Goal: Transaction & Acquisition: Purchase product/service

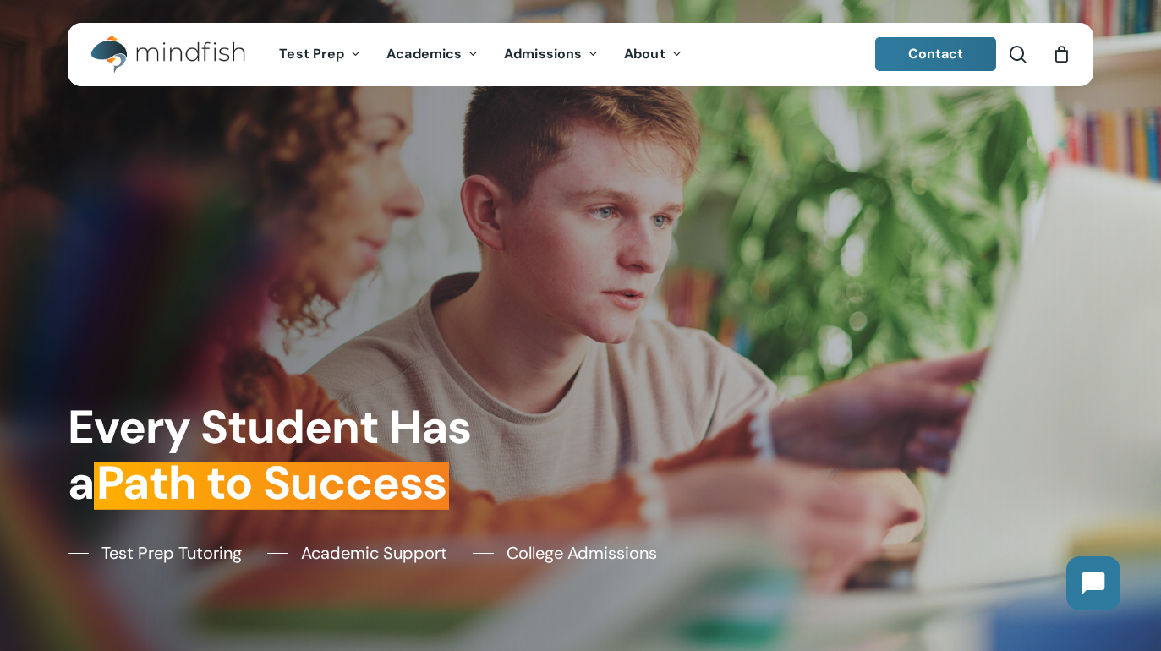
click at [934, 54] on span "Contact" at bounding box center [936, 54] width 56 height 18
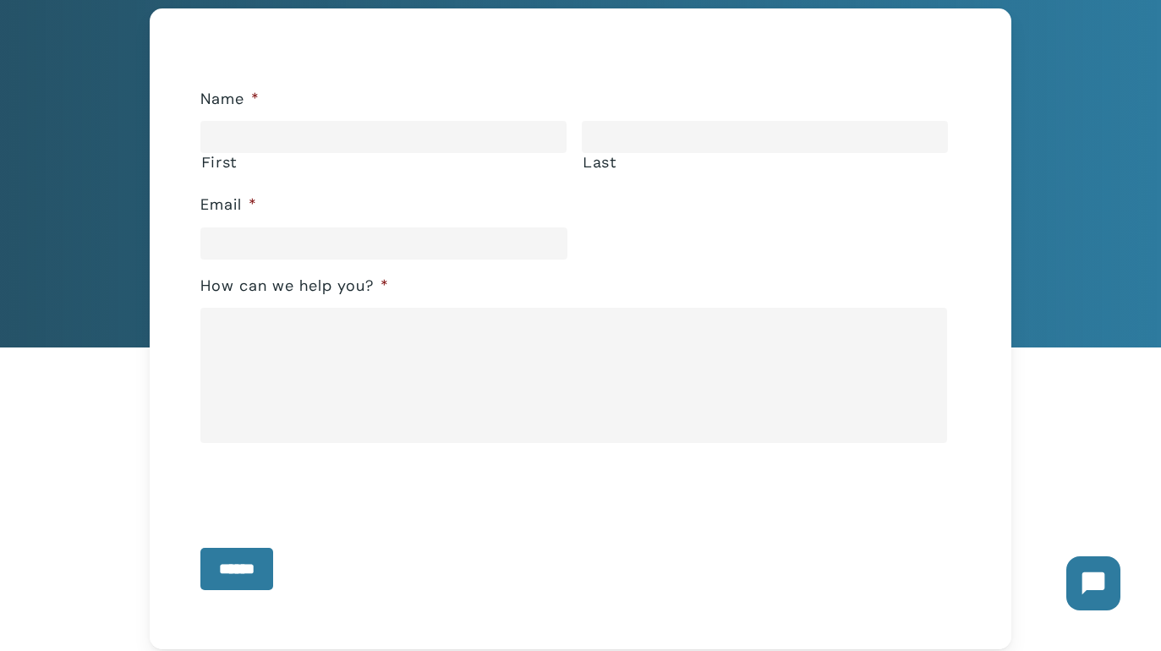
scroll to position [293, 0]
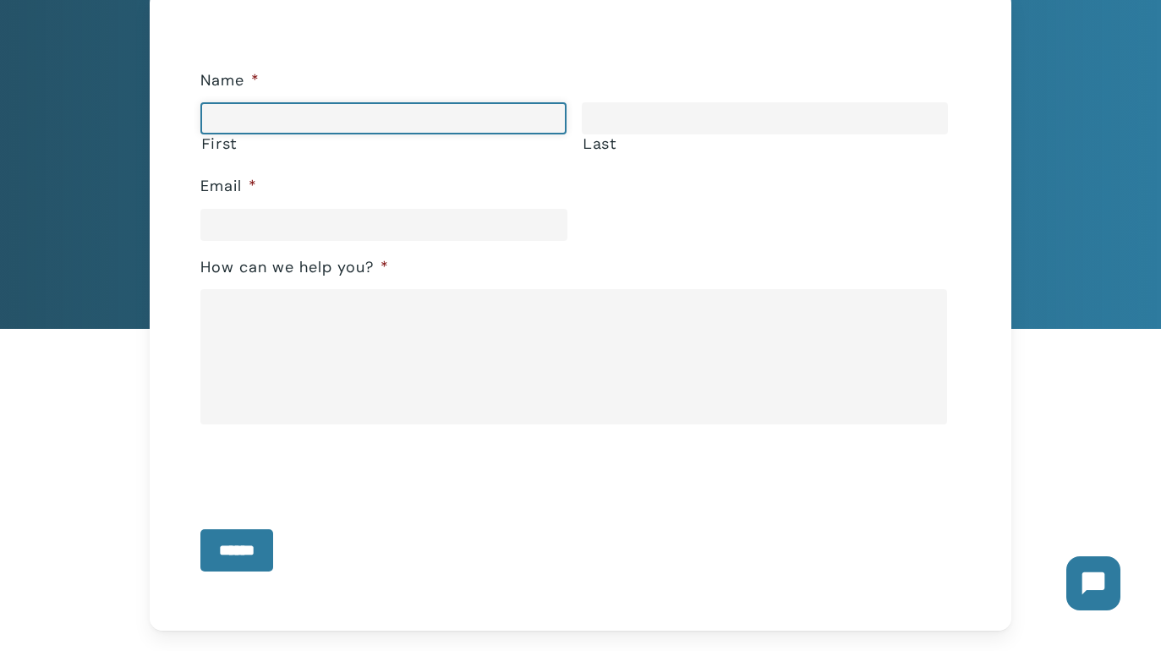
click at [296, 108] on input "First" at bounding box center [383, 118] width 366 height 32
type input "******"
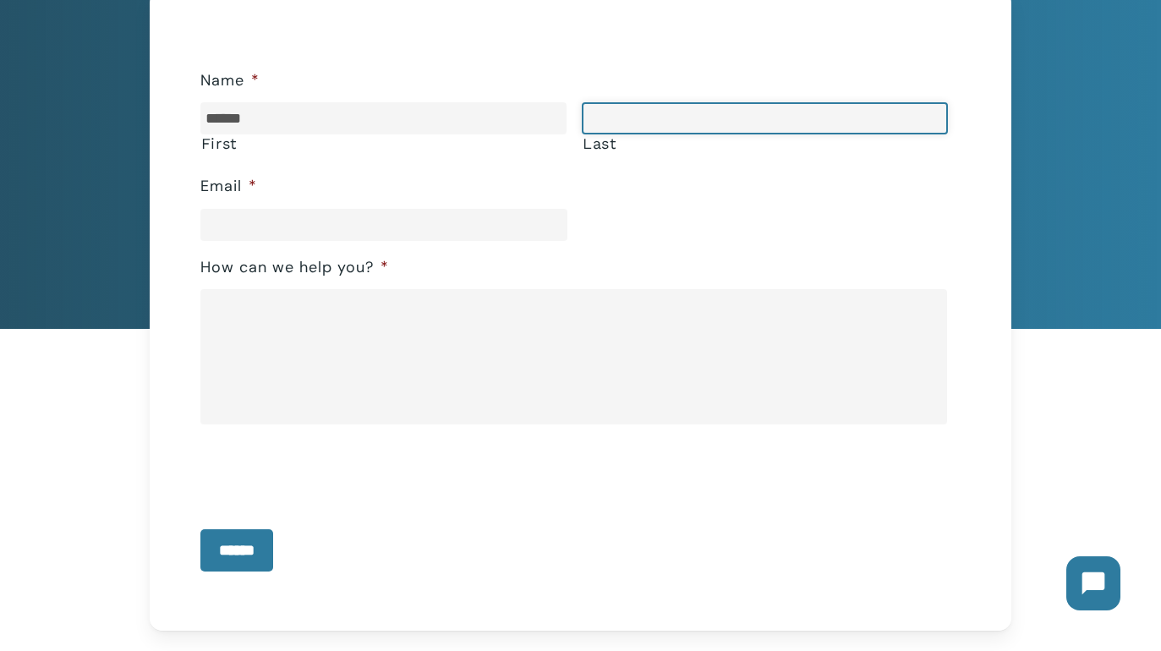
type input "*******"
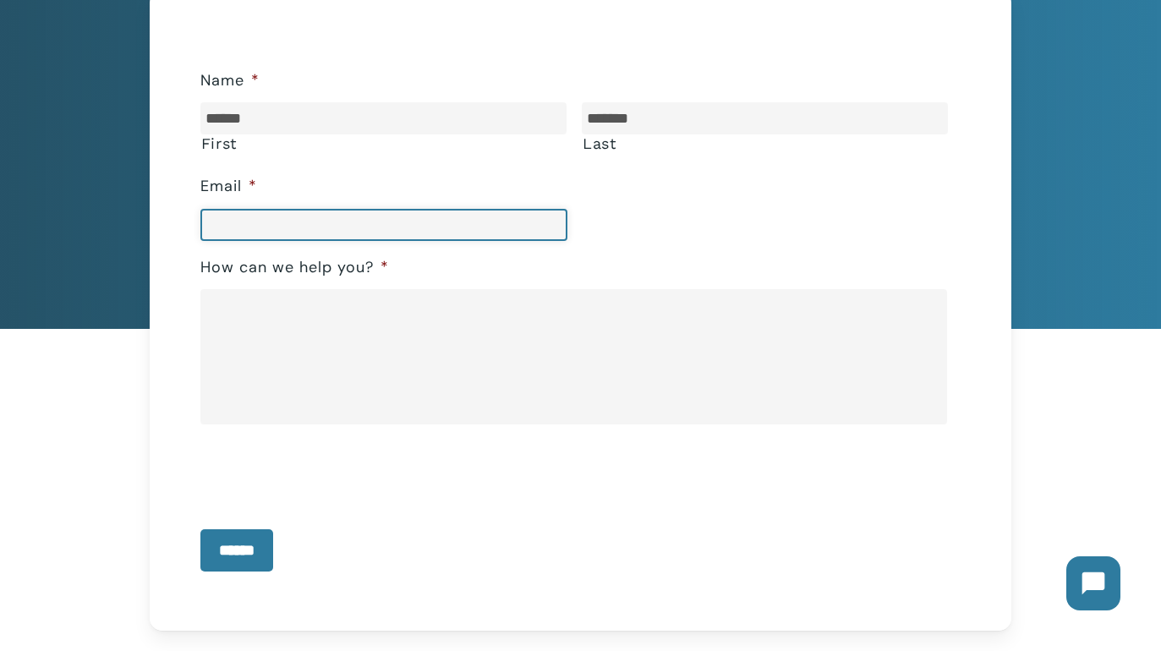
type input "**********"
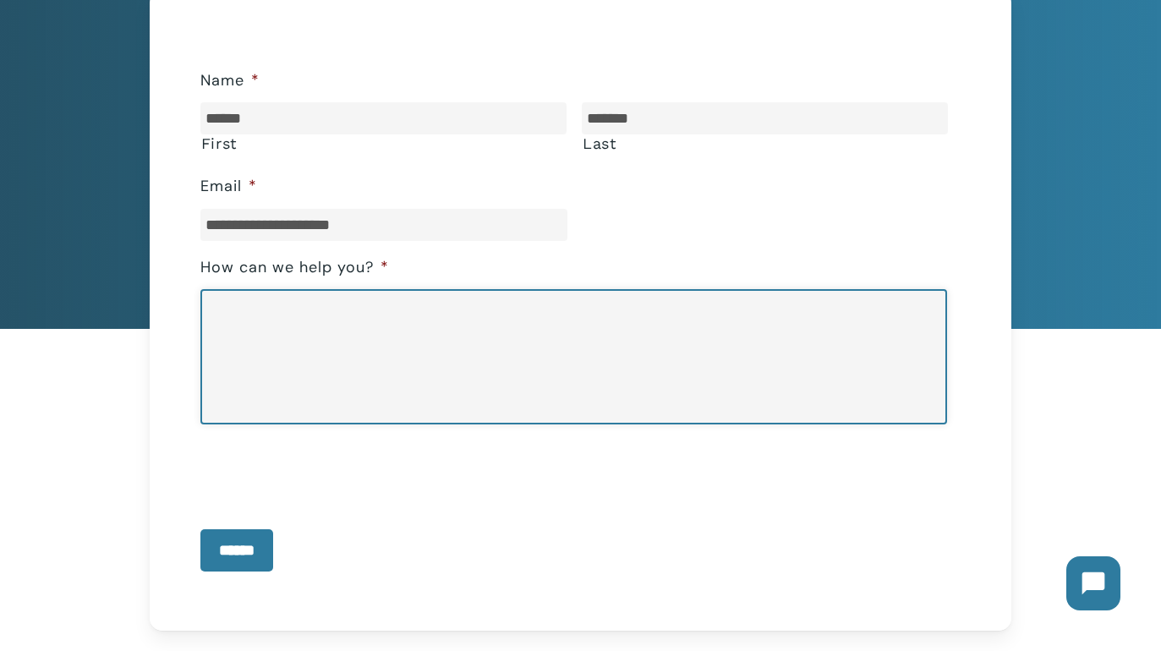
click at [278, 331] on textarea "How can we help you? *" at bounding box center [574, 356] width 748 height 135
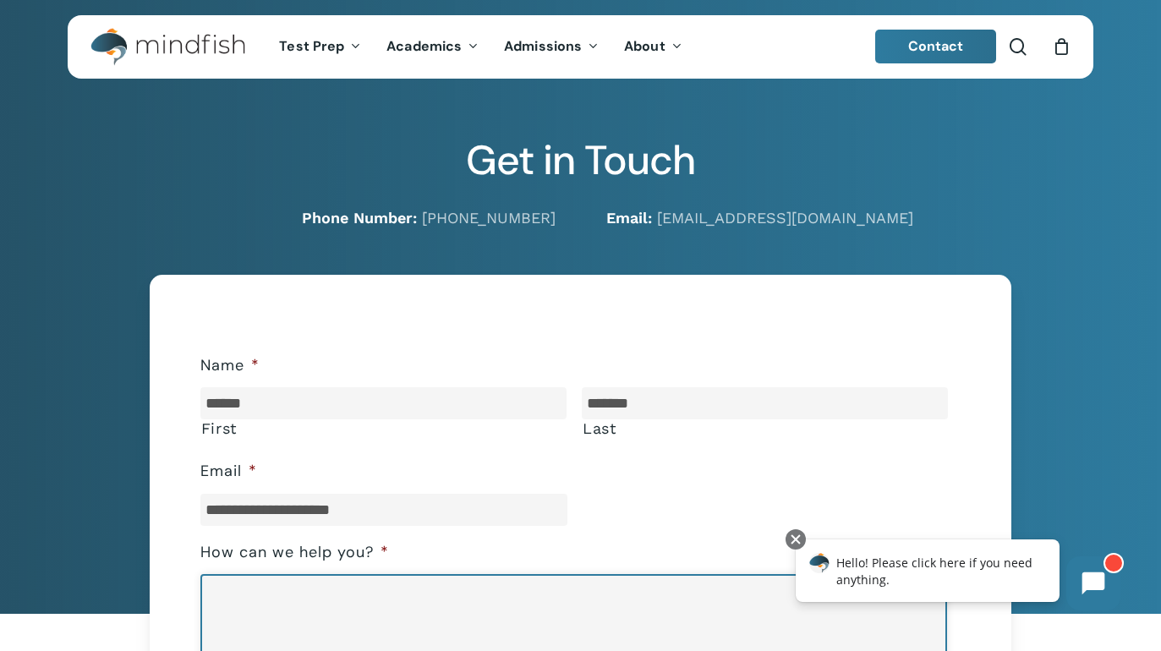
scroll to position [0, 0]
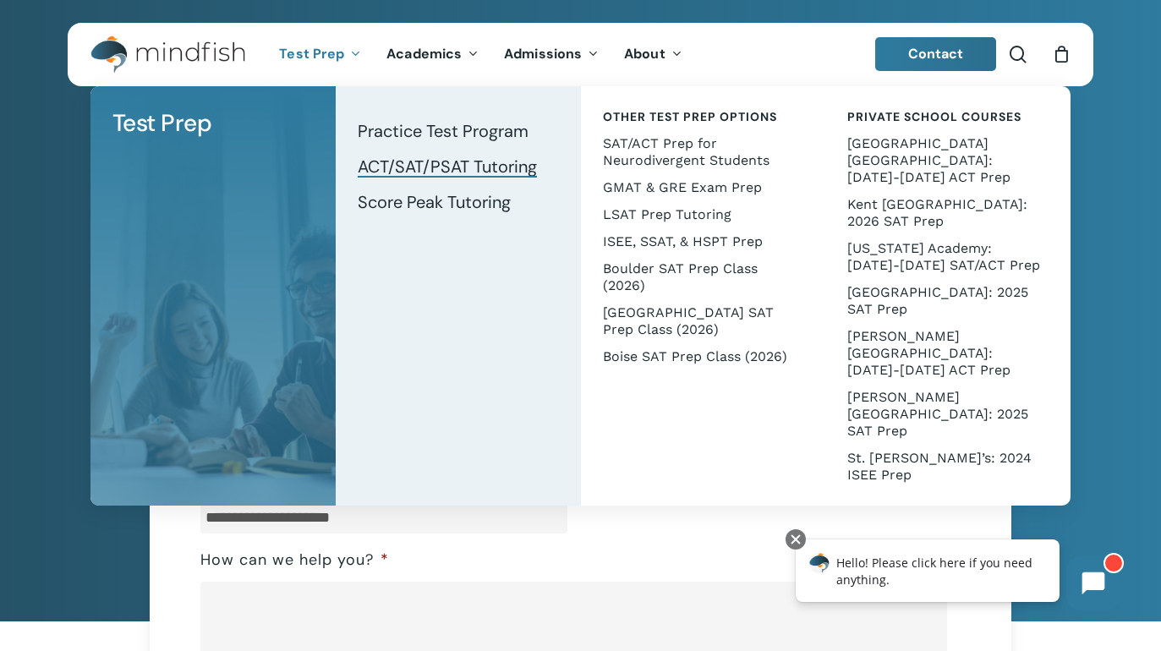
click at [440, 164] on span "ACT/SAT/PSAT Tutoring" at bounding box center [447, 167] width 179 height 22
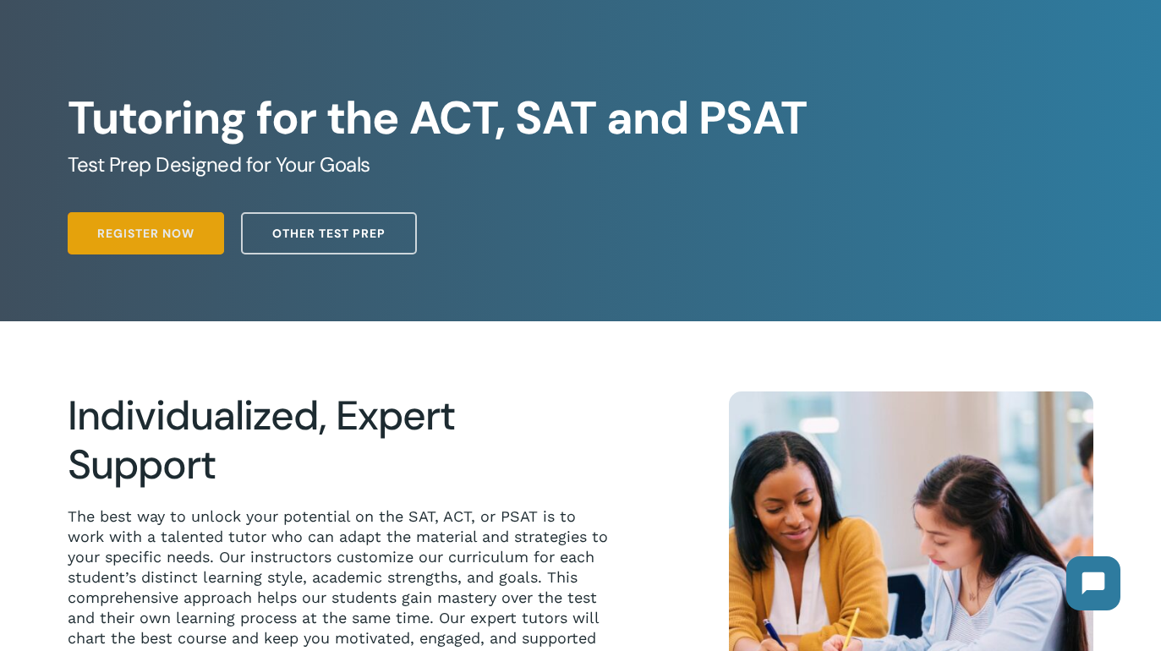
scroll to position [90, 0]
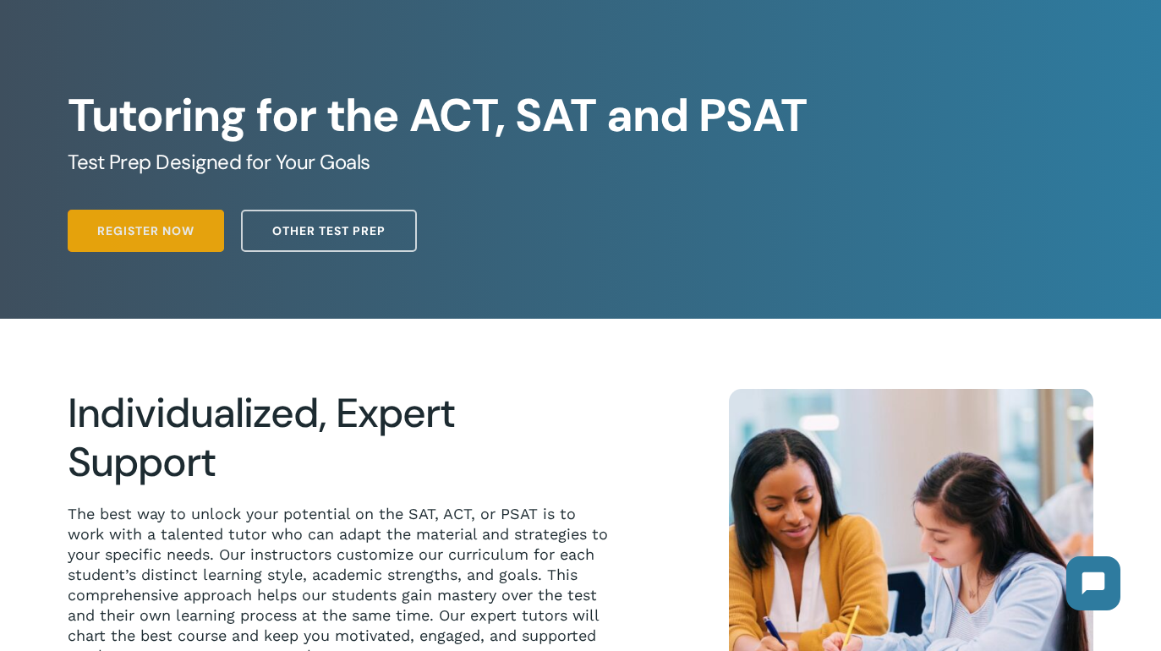
click at [149, 236] on span "Register Now" at bounding box center [145, 230] width 97 height 17
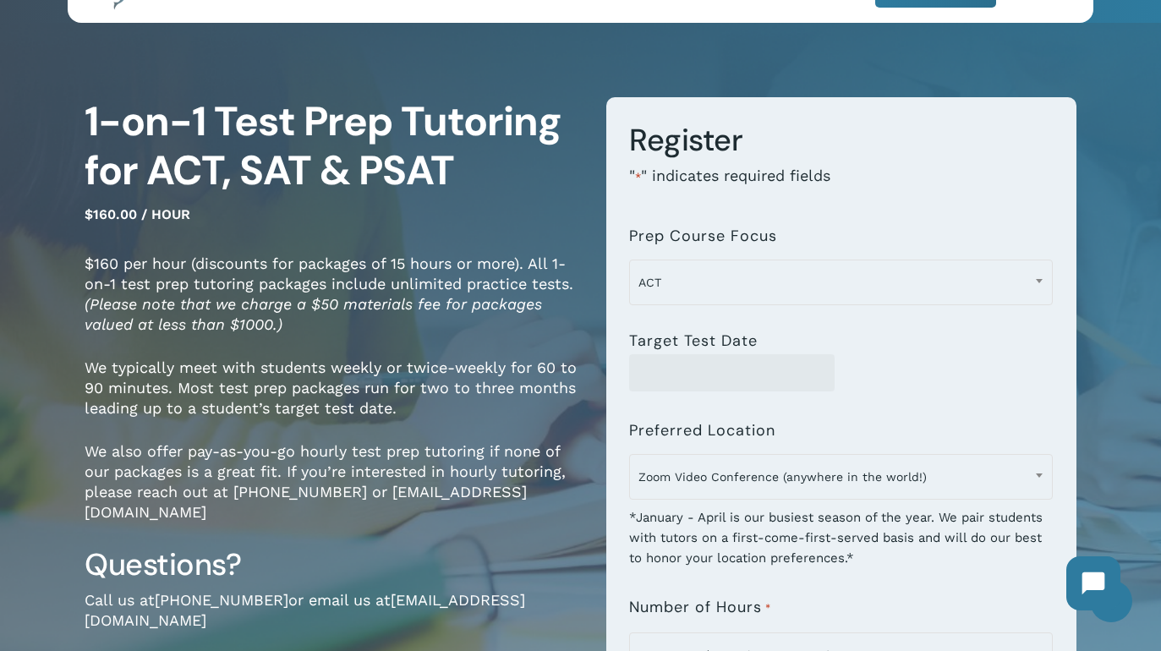
scroll to position [67, 0]
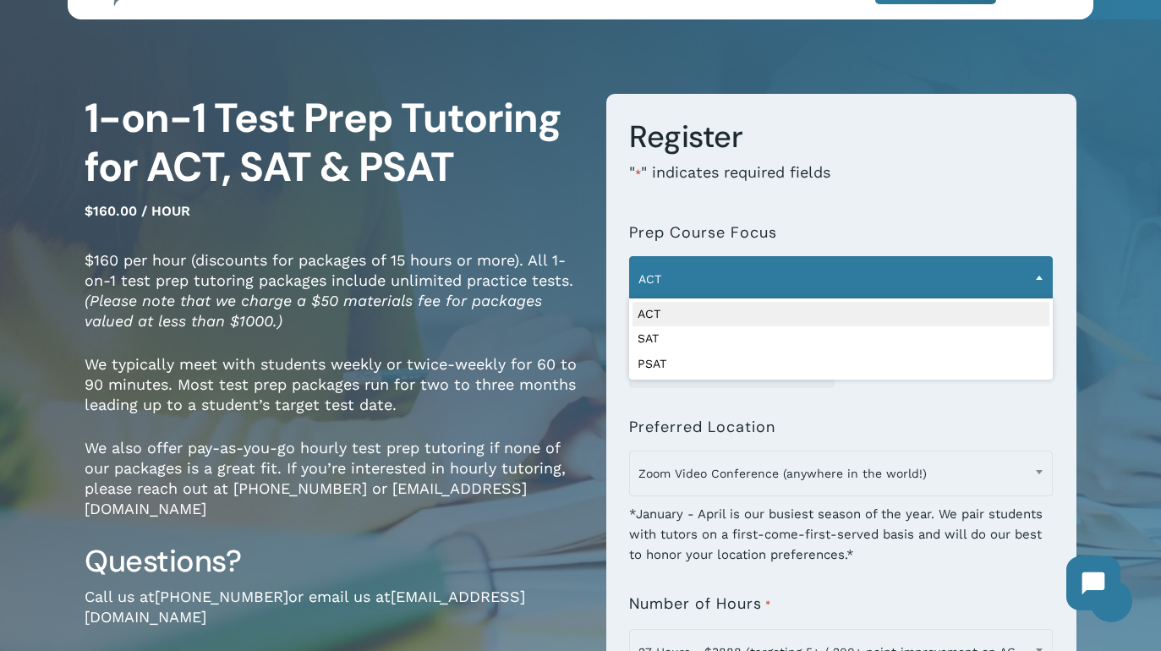
click at [782, 284] on span "ACT" at bounding box center [841, 279] width 422 height 36
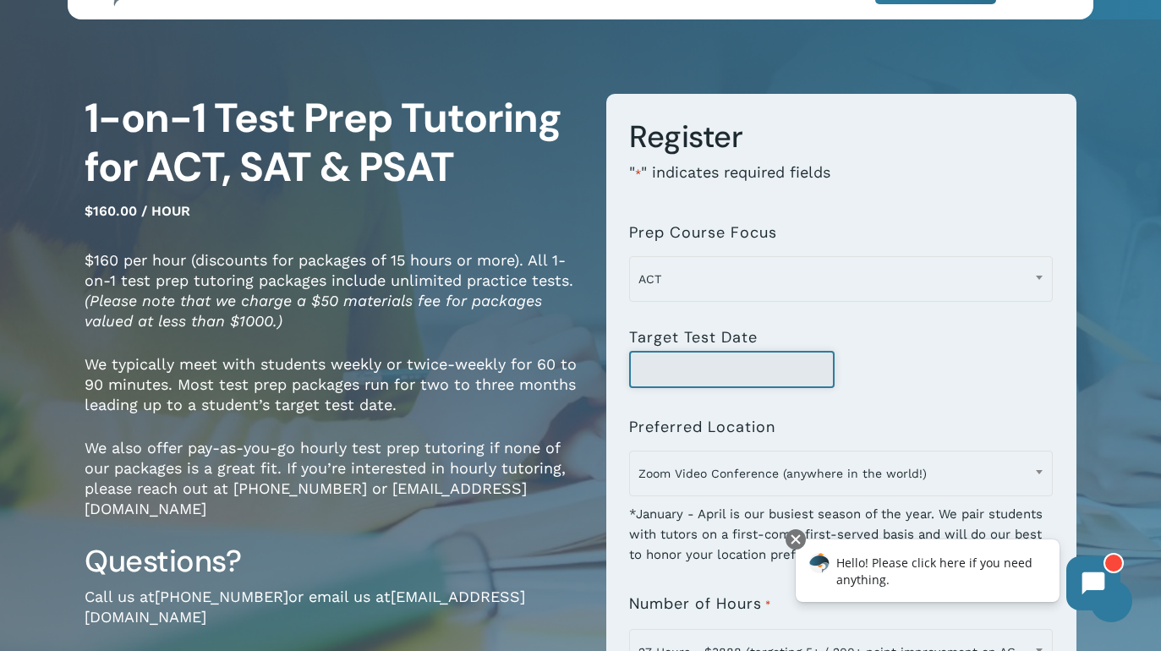
click at [682, 375] on input "Target Test Date" at bounding box center [731, 369] width 205 height 37
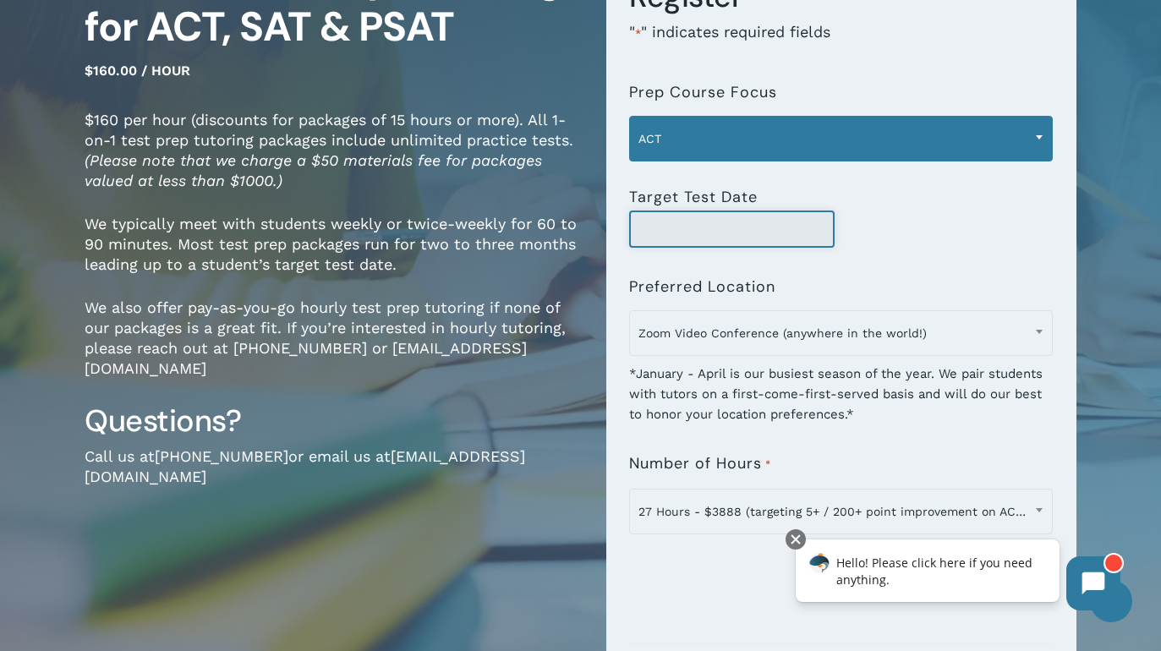
scroll to position [222, 0]
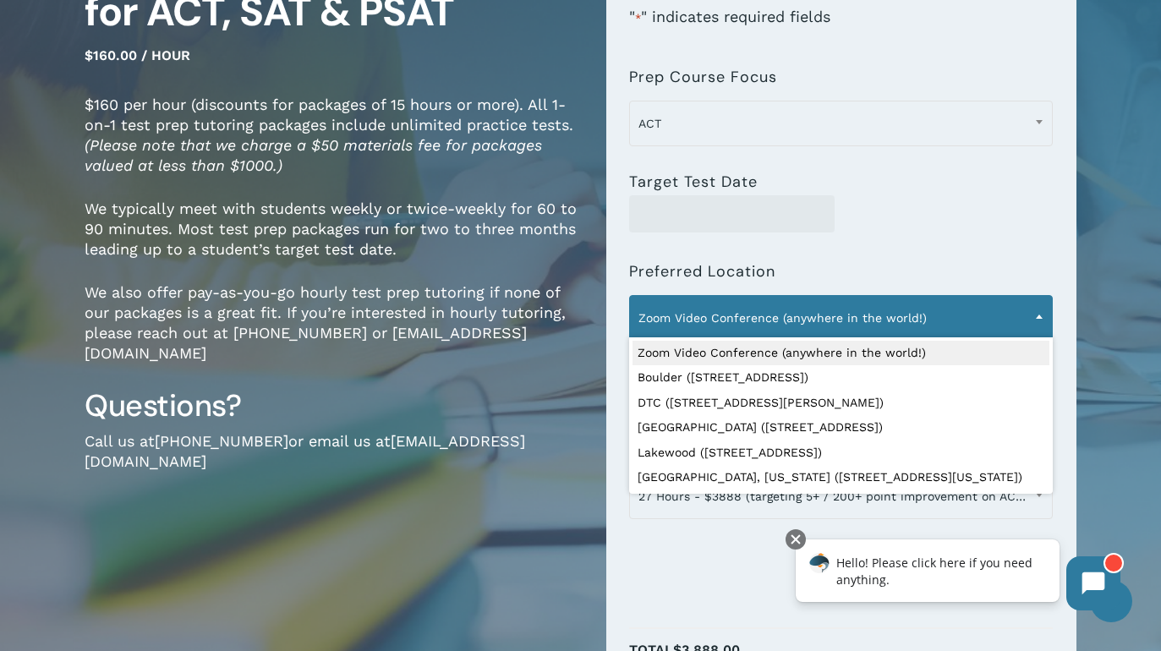
click at [861, 310] on span "Zoom Video Conference (anywhere in the world!)" at bounding box center [841, 318] width 422 height 36
drag, startPoint x: 789, startPoint y: 426, endPoint x: 754, endPoint y: 408, distance: 40.1
select select "**********"
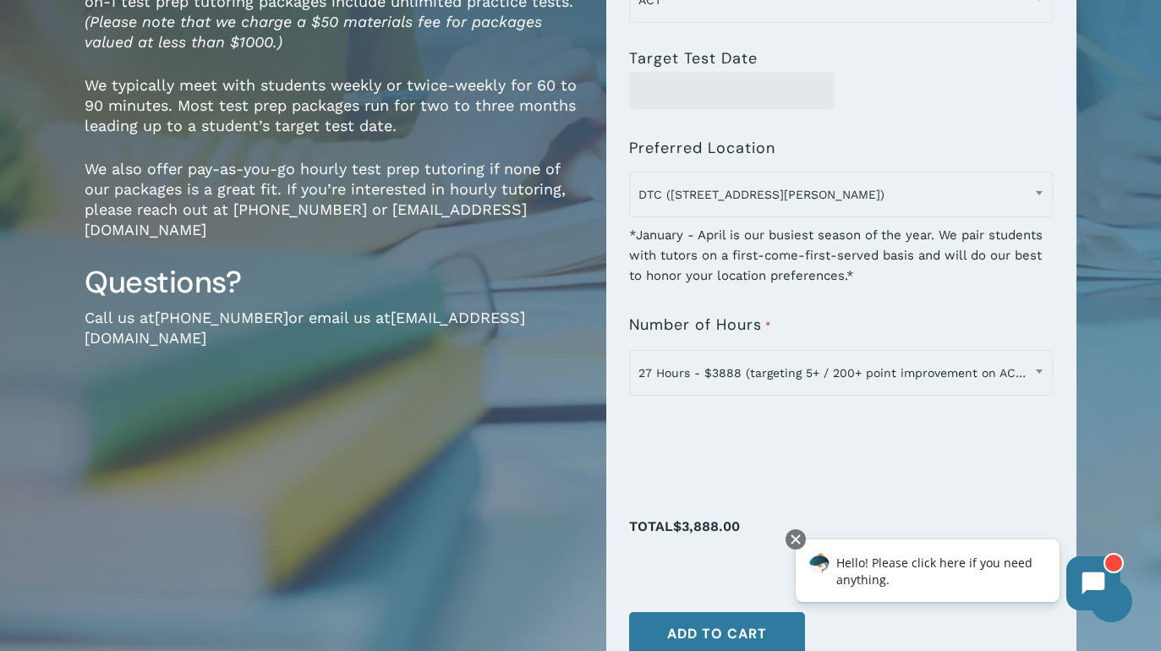
scroll to position [352, 0]
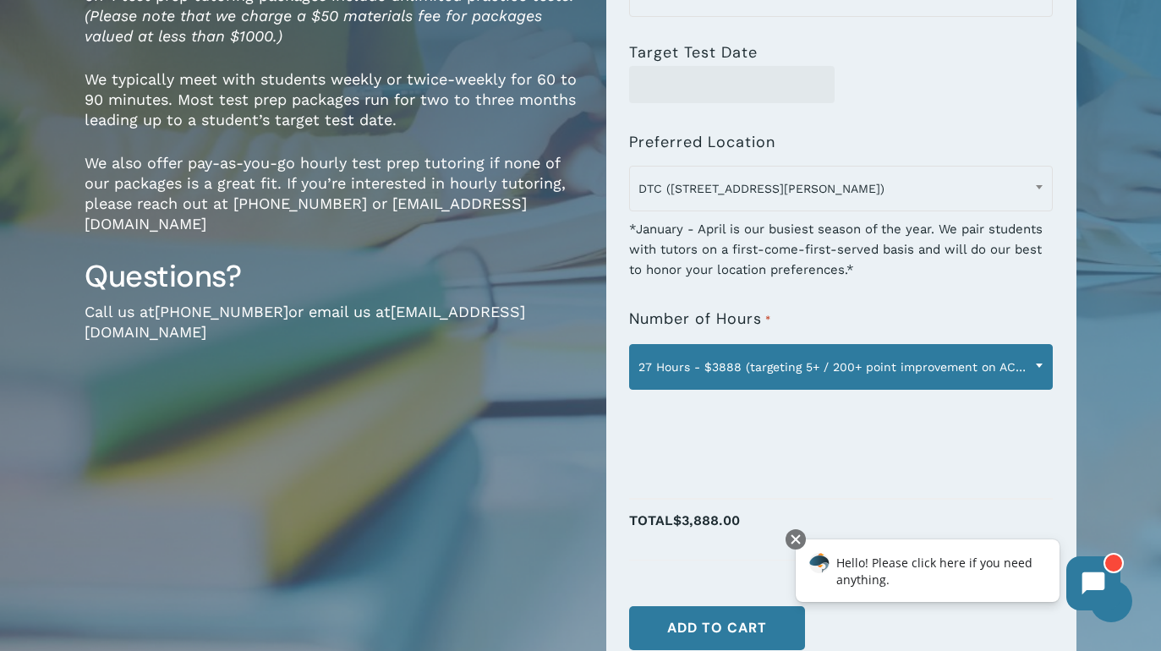
click at [774, 372] on span "27 Hours - $3888 (targeting 5+ / 200+ point improvement on ACT / SAT; reg. $432…" at bounding box center [841, 367] width 422 height 36
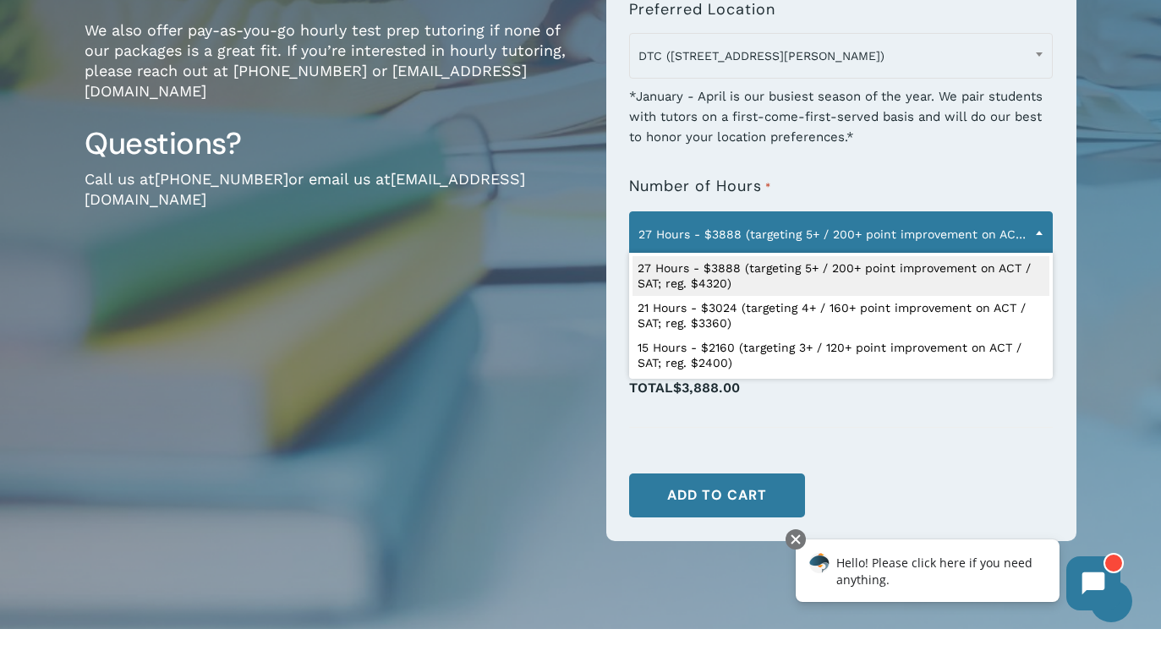
scroll to position [502, 0]
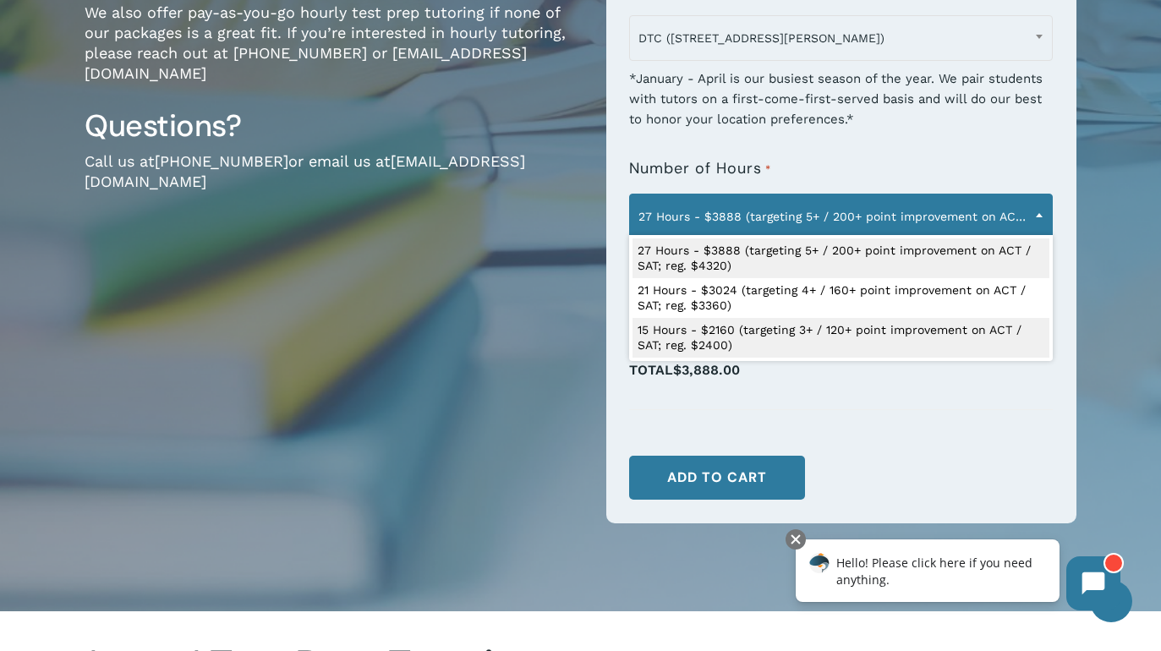
click at [901, 388] on p "Total $3,888.00" at bounding box center [841, 379] width 424 height 43
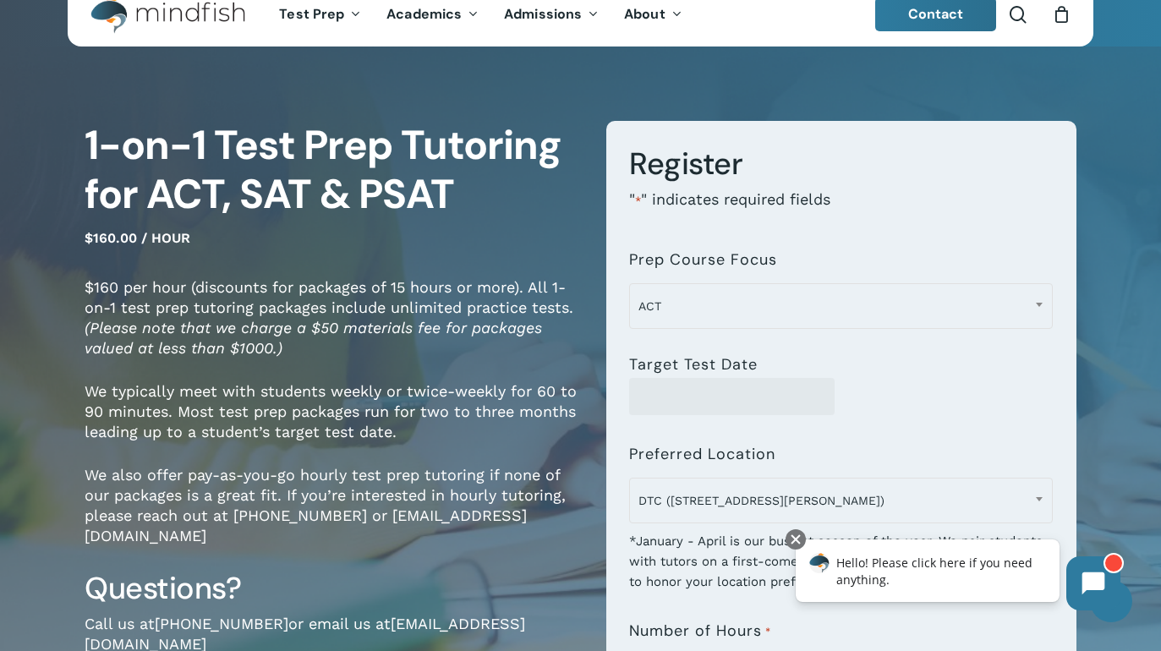
scroll to position [0, 0]
